Goal: Task Accomplishment & Management: Manage account settings

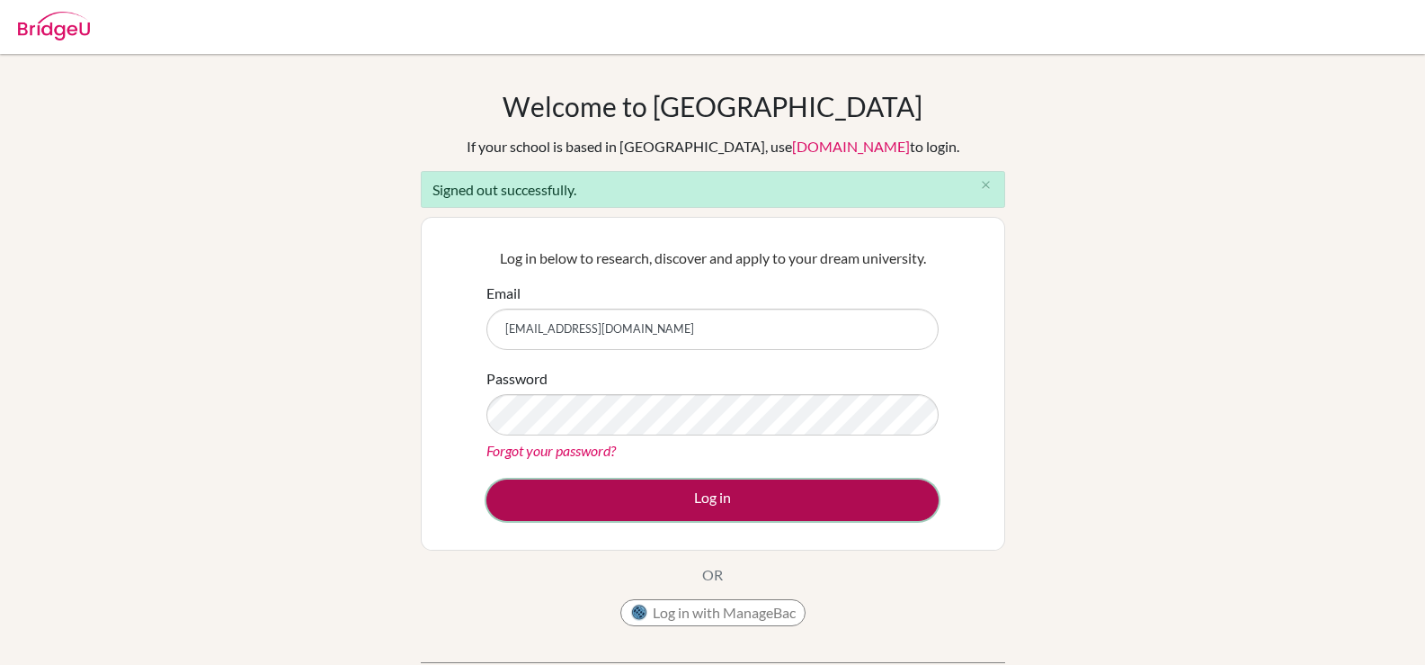
click at [602, 503] on button "Log in" at bounding box center [712, 499] width 452 height 41
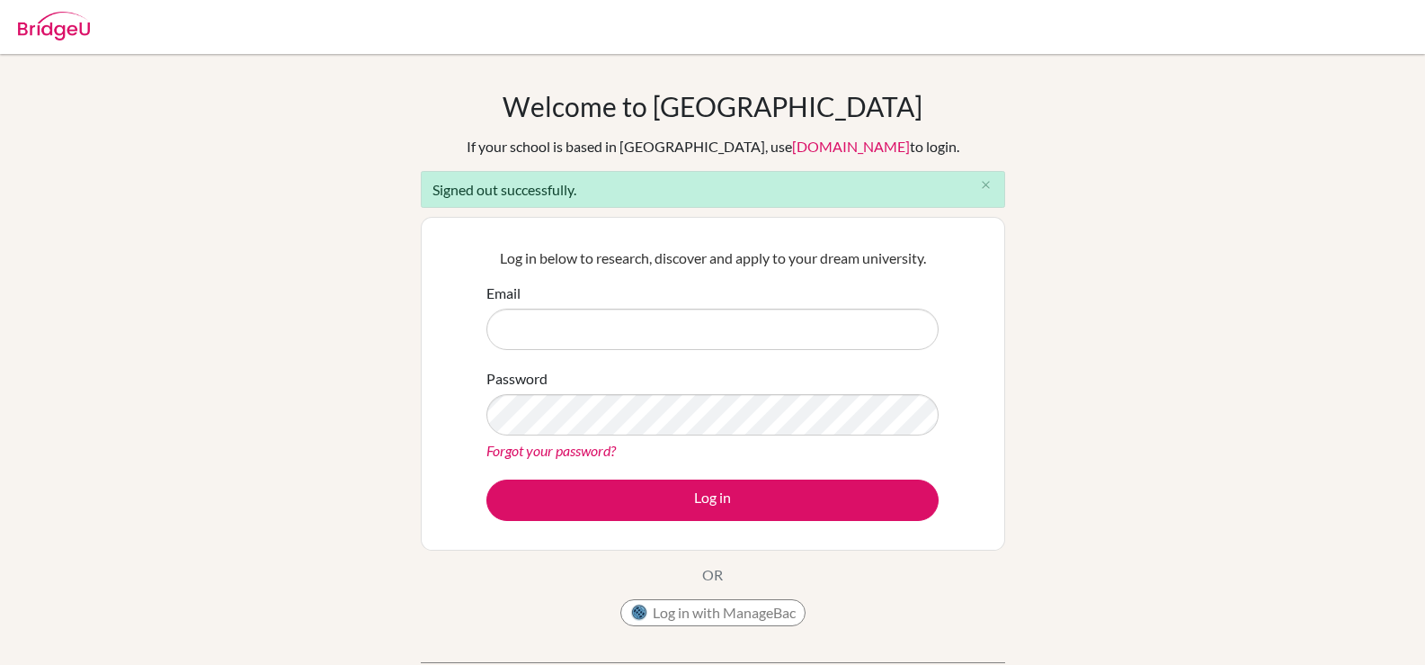
drag, startPoint x: 0, startPoint y: 0, endPoint x: 576, endPoint y: 325, distance: 661.5
click at [576, 325] on input "Email" at bounding box center [712, 328] width 452 height 41
type input "[EMAIL_ADDRESS][DOMAIN_NAME]"
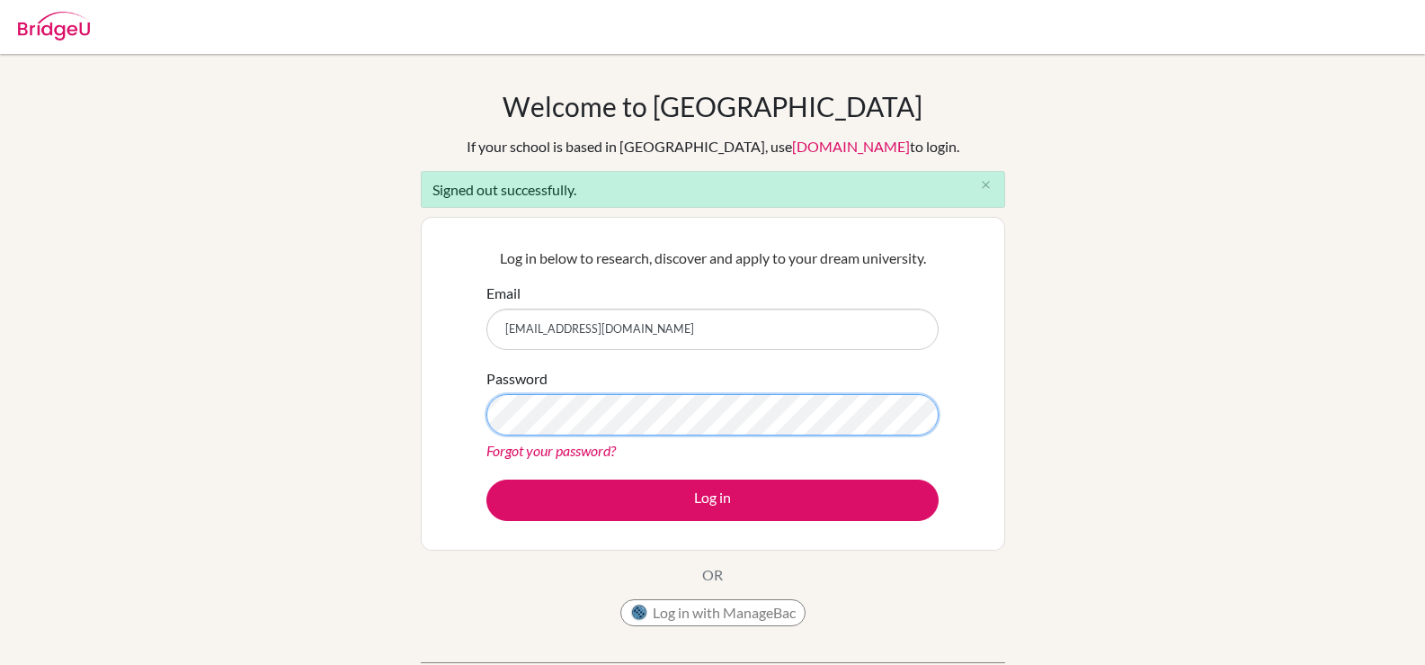
click at [486, 479] on button "Log in" at bounding box center [712, 499] width 452 height 41
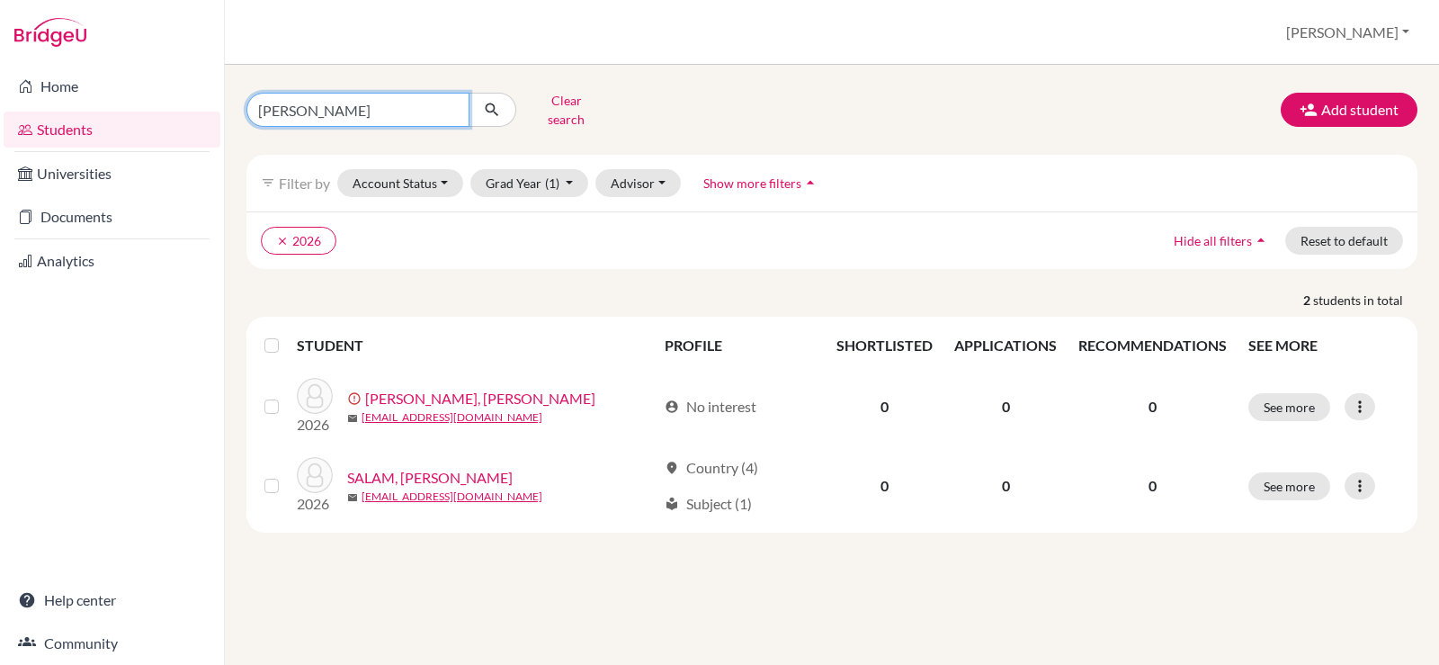
click at [450, 107] on input "nora" at bounding box center [357, 110] width 223 height 34
type input "celeste"
click button "submit" at bounding box center [493, 110] width 48 height 34
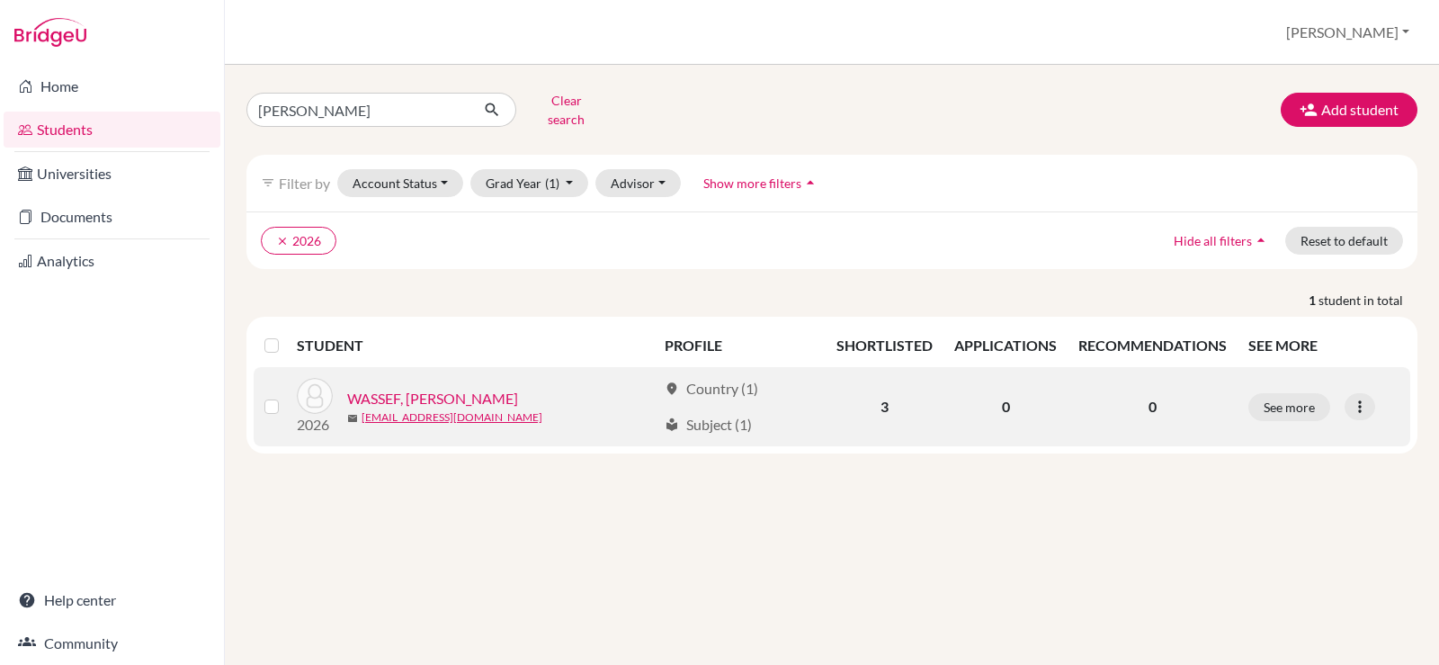
click at [438, 393] on link "WASSEF, Celeste Cherif" at bounding box center [432, 399] width 171 height 22
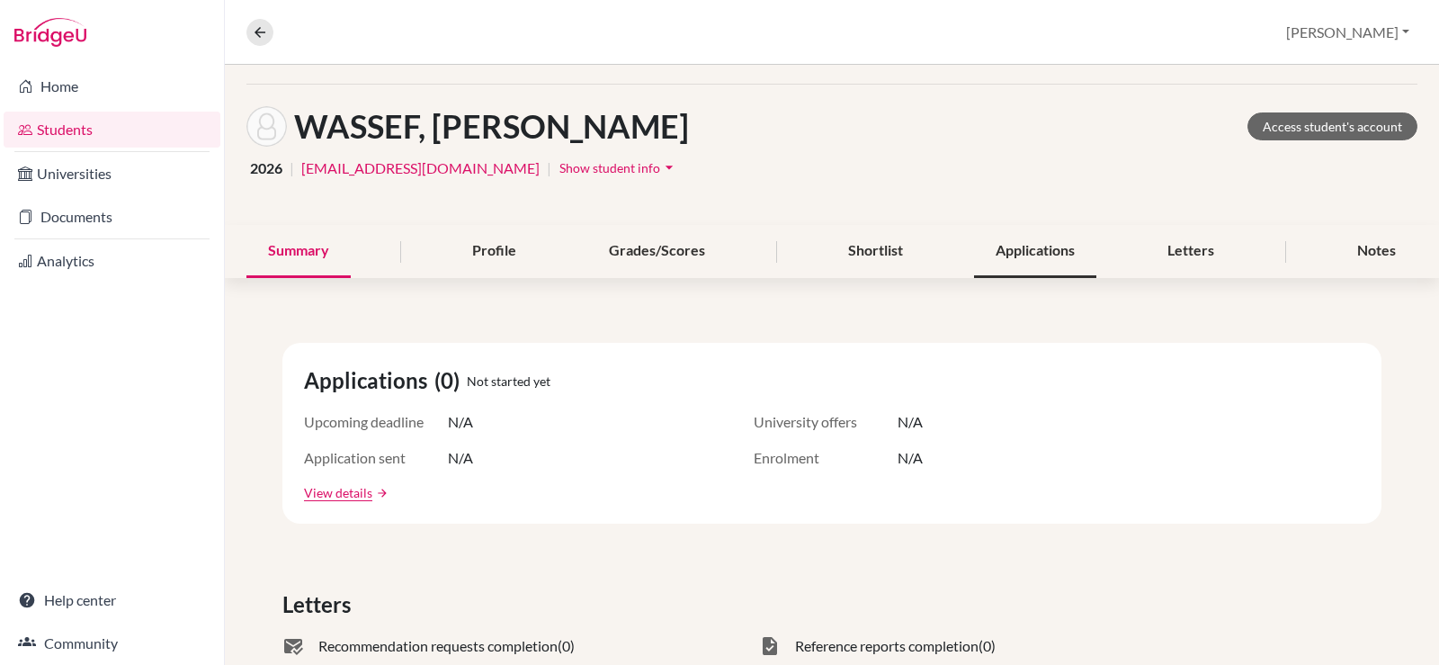
scroll to position [90, 0]
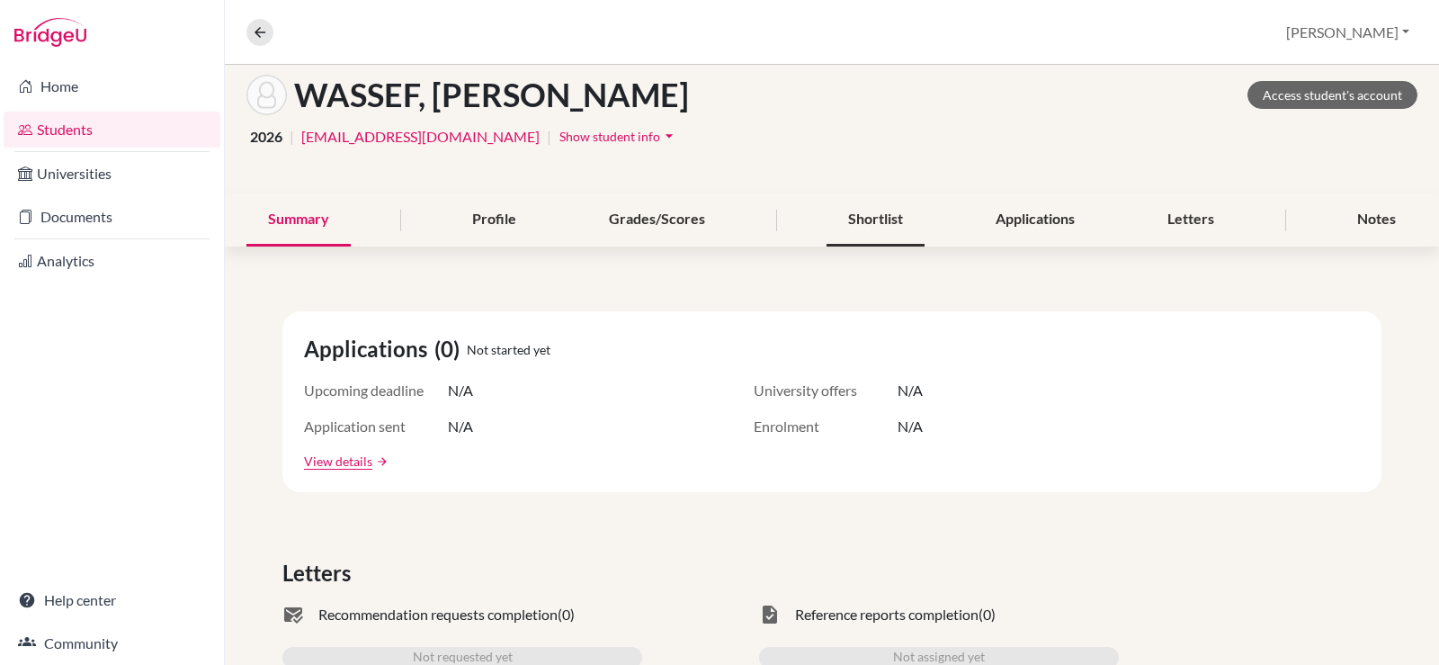
click at [860, 220] on div "Shortlist" at bounding box center [875, 219] width 98 height 53
